Goal: Task Accomplishment & Management: Use online tool/utility

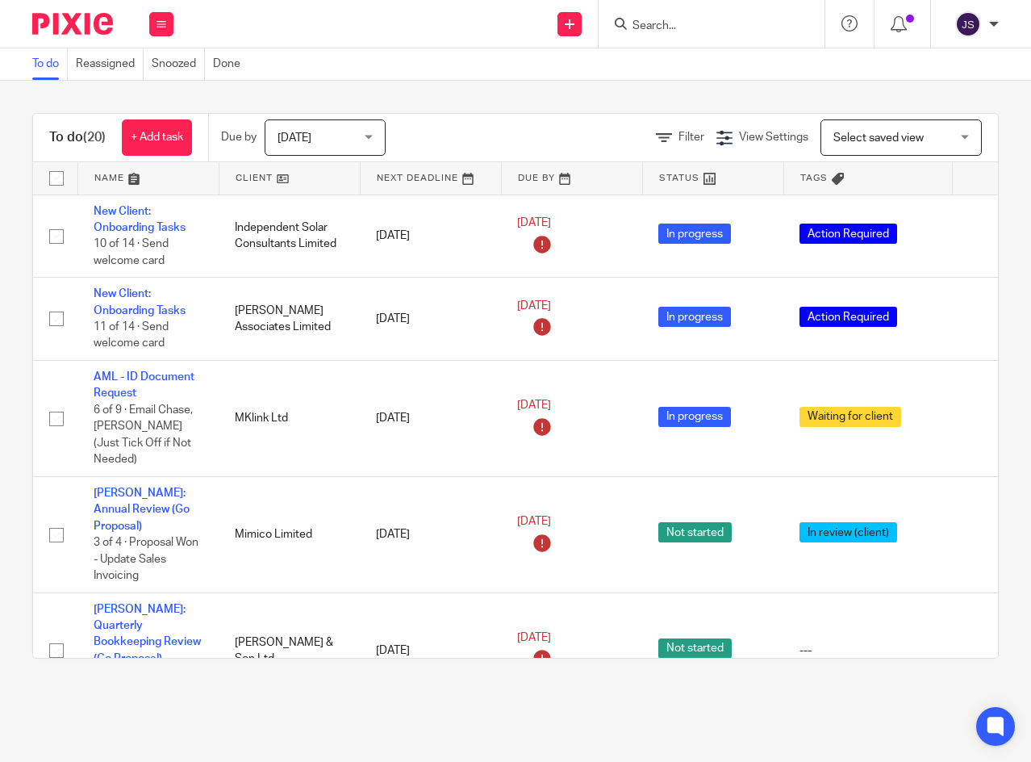
scroll to position [404, 50]
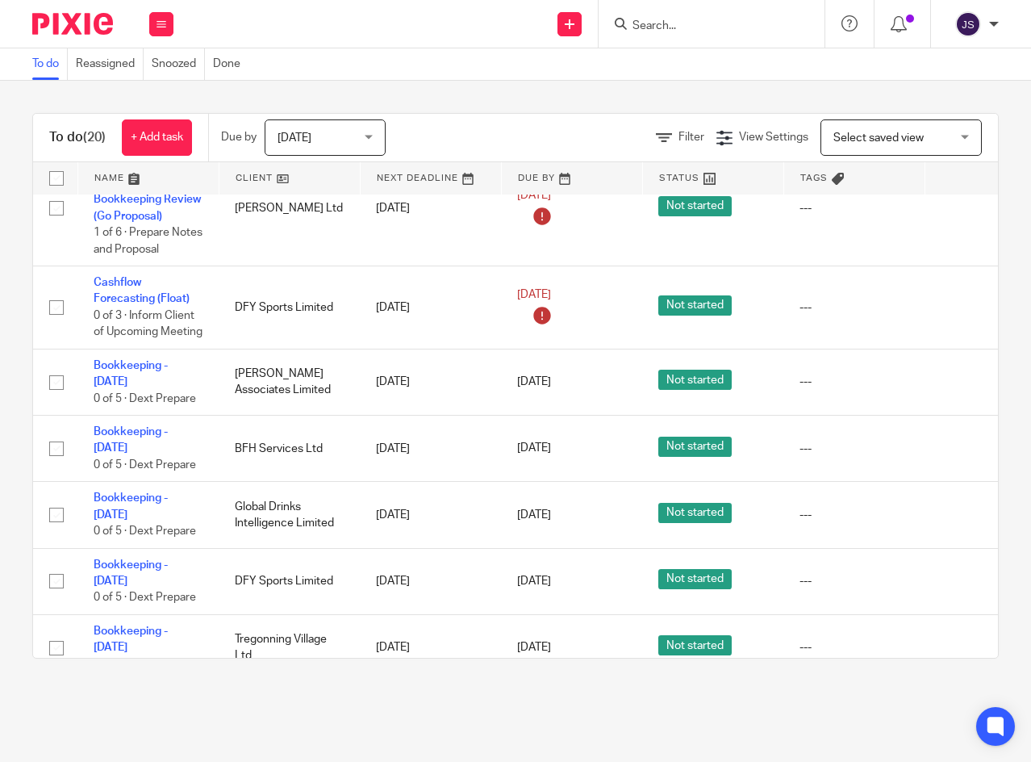
scroll to position [1061, 0]
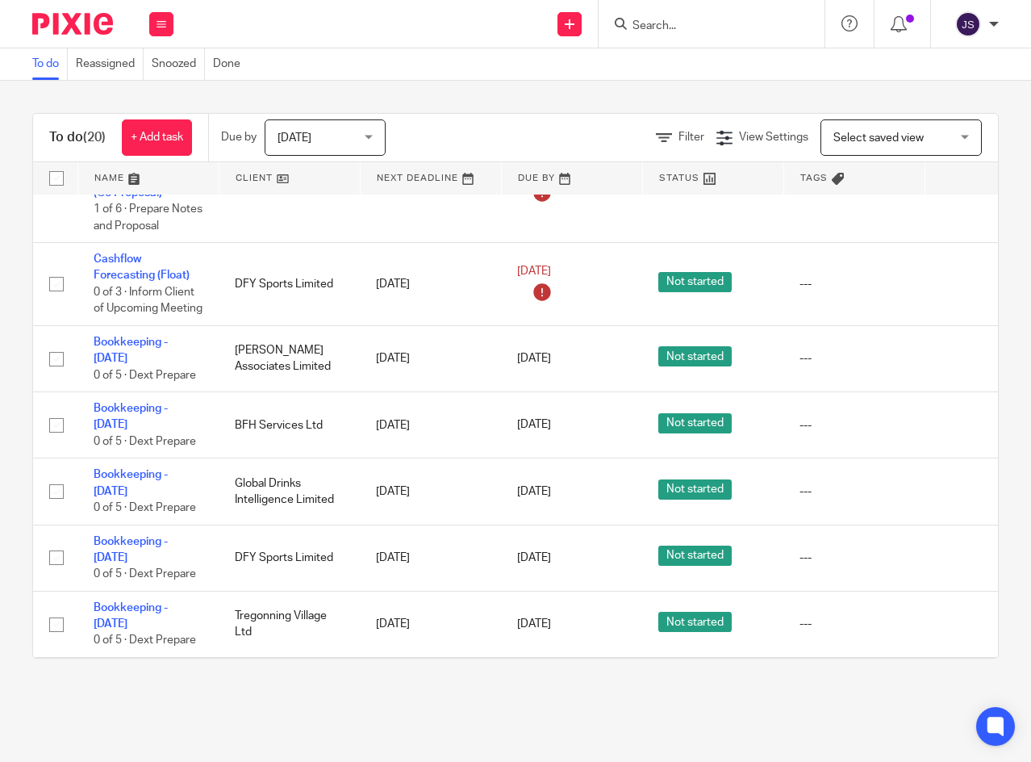
click at [960, 417] on icon at bounding box center [961, 425] width 16 height 16
click at [957, 550] on icon at bounding box center [961, 558] width 16 height 16
click at [956, 483] on icon at bounding box center [961, 491] width 16 height 16
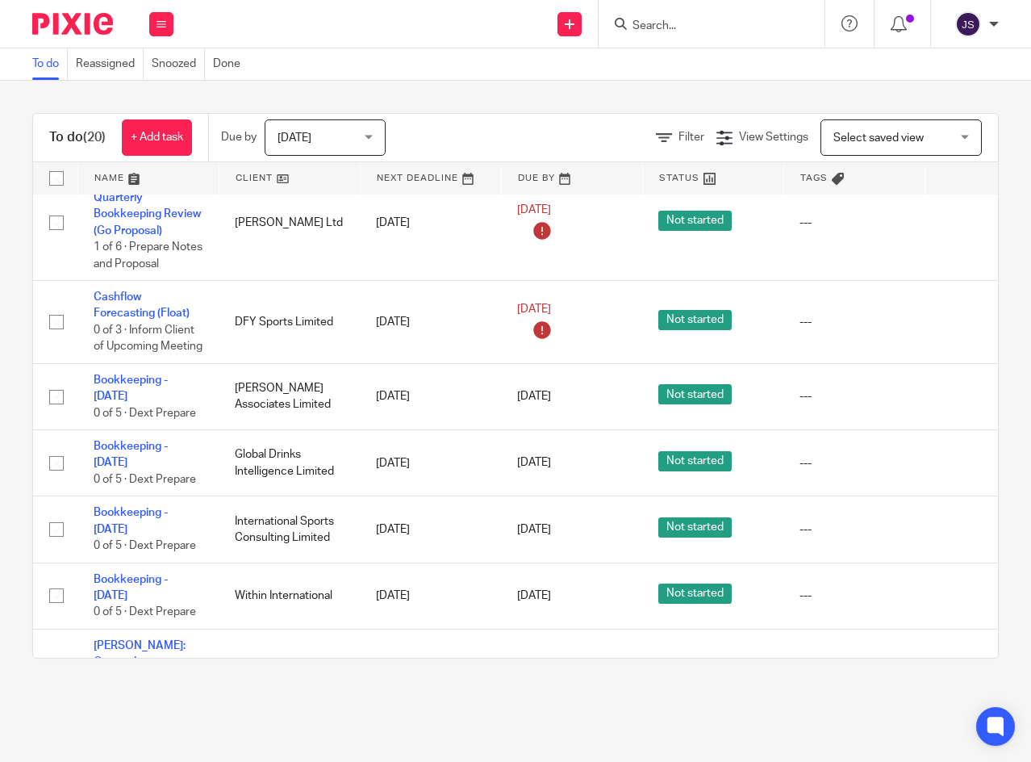
click at [957, 455] on icon at bounding box center [961, 463] width 16 height 16
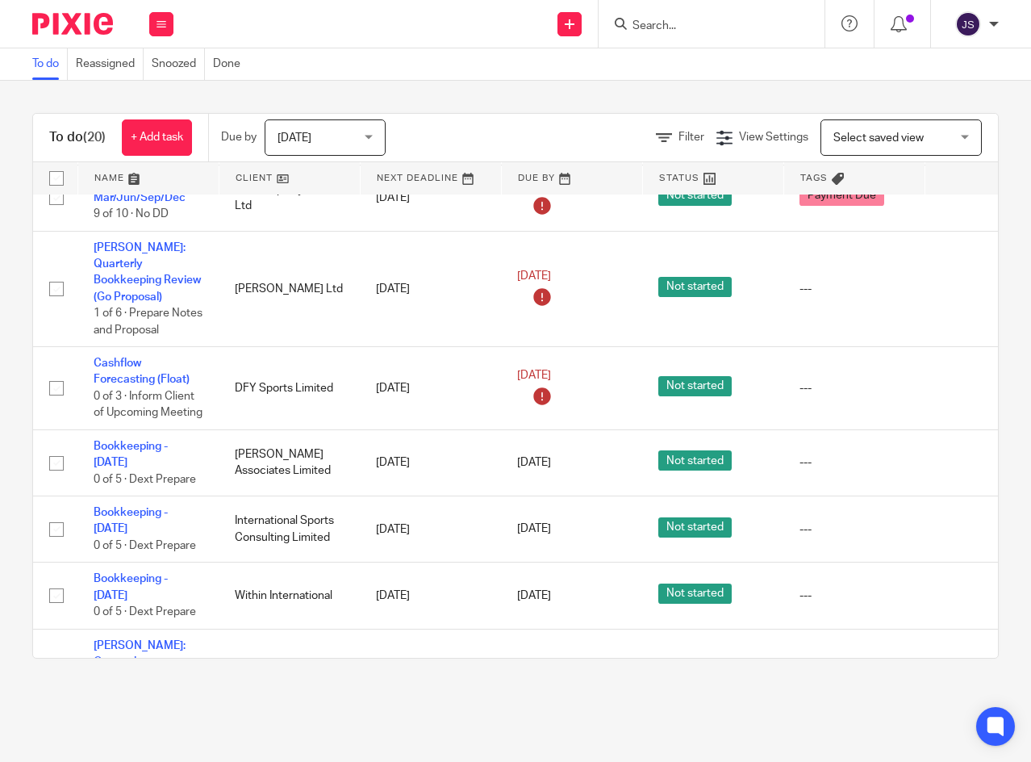
click at [959, 521] on icon at bounding box center [961, 529] width 16 height 16
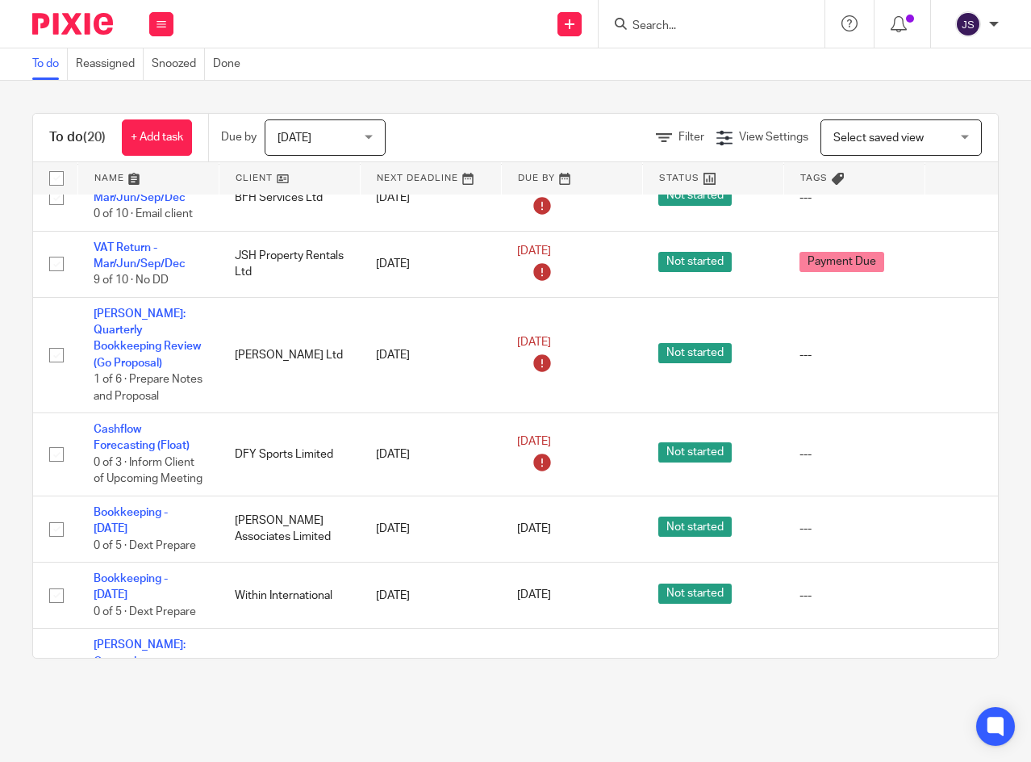
click at [956, 588] on icon at bounding box center [961, 596] width 16 height 16
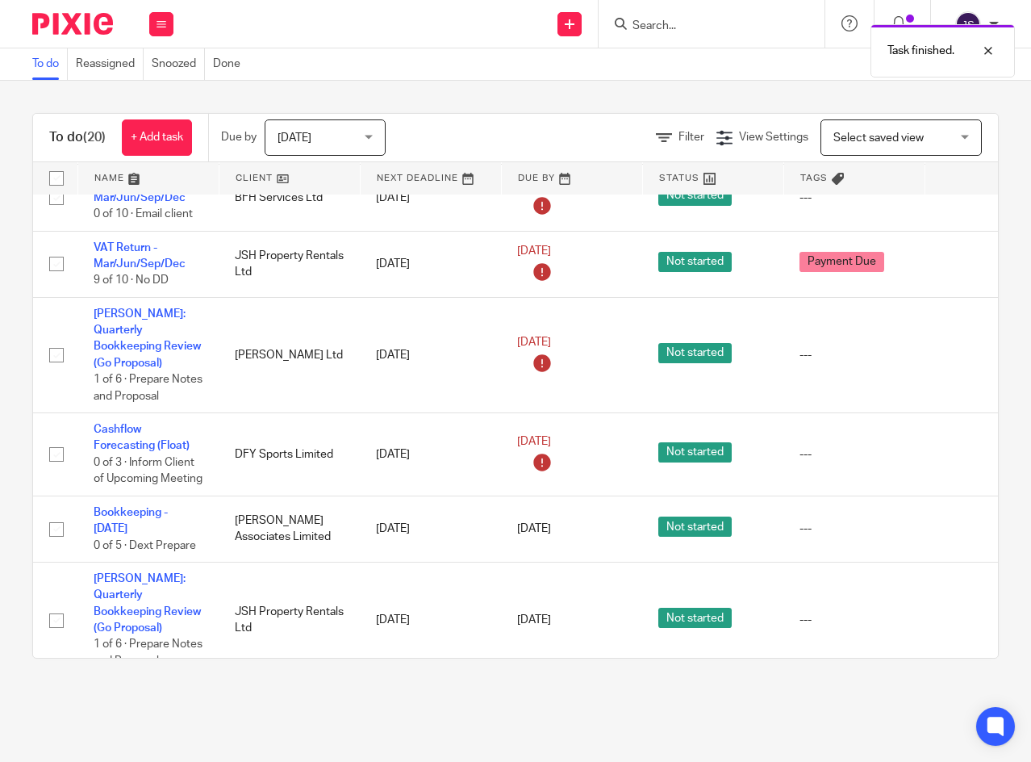
scroll to position [825, 0]
